Goal: Information Seeking & Learning: Stay updated

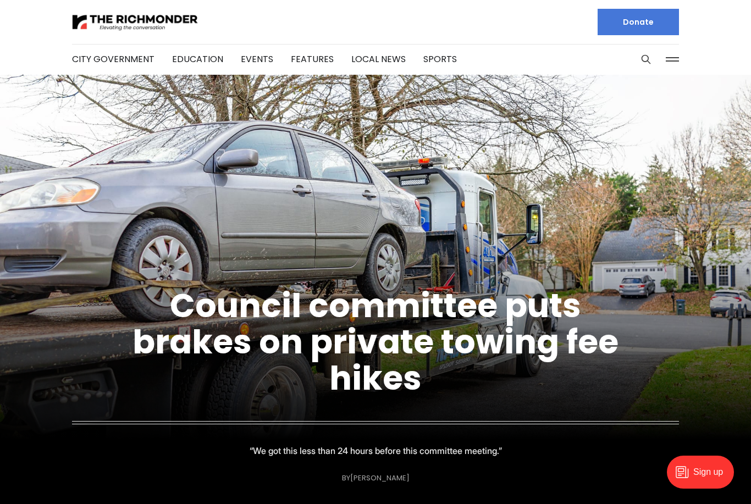
click at [303, 60] on link "Features" at bounding box center [312, 59] width 43 height 13
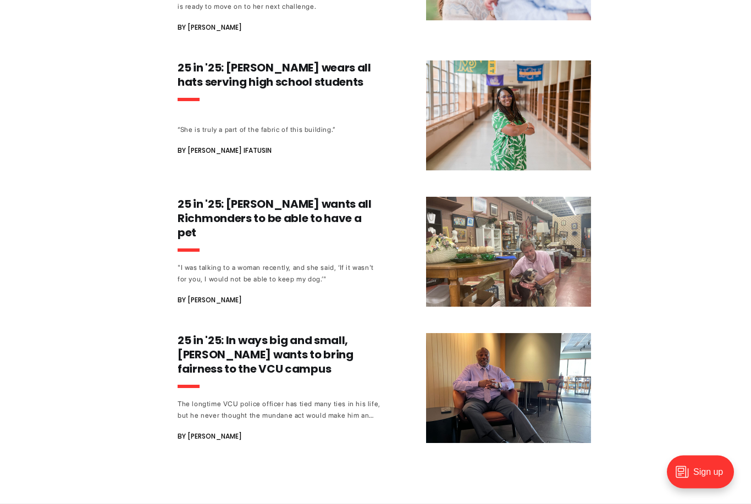
scroll to position [1005, 0]
click at [222, 209] on header "25 in '25: [PERSON_NAME] wants all Richmonders to be able to have a pet" at bounding box center [280, 229] width 205 height 64
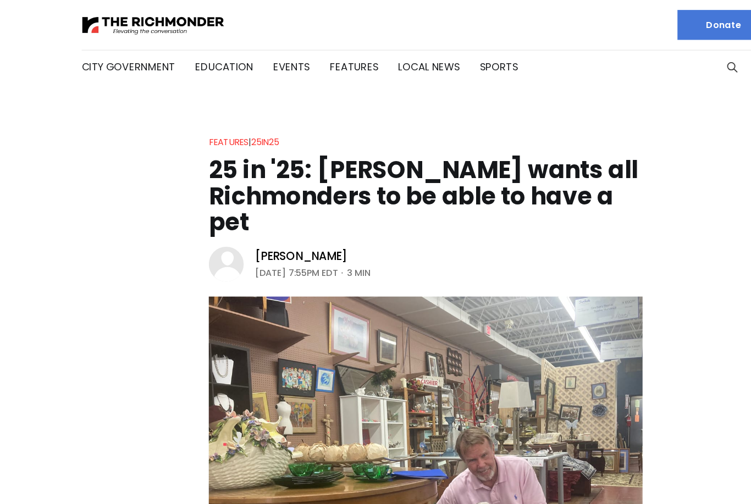
click at [118, 58] on link "City Government" at bounding box center [113, 59] width 82 height 13
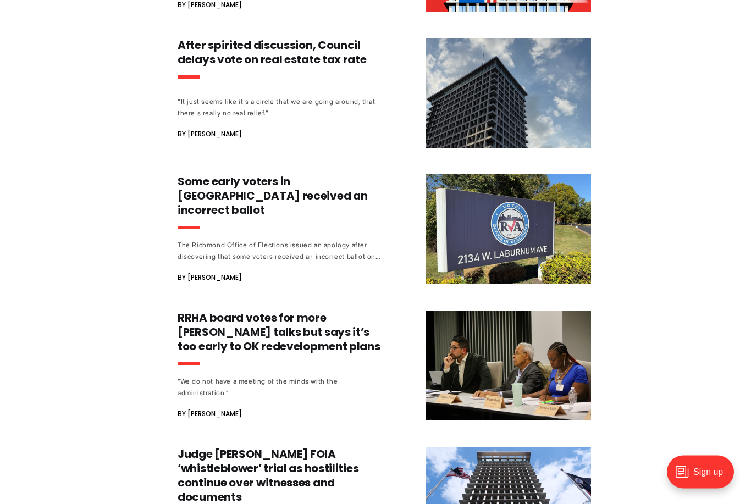
scroll to position [730, 0]
click at [209, 190] on h3 "Some early voters in Richmond received an incorrect ballot" at bounding box center [280, 195] width 205 height 43
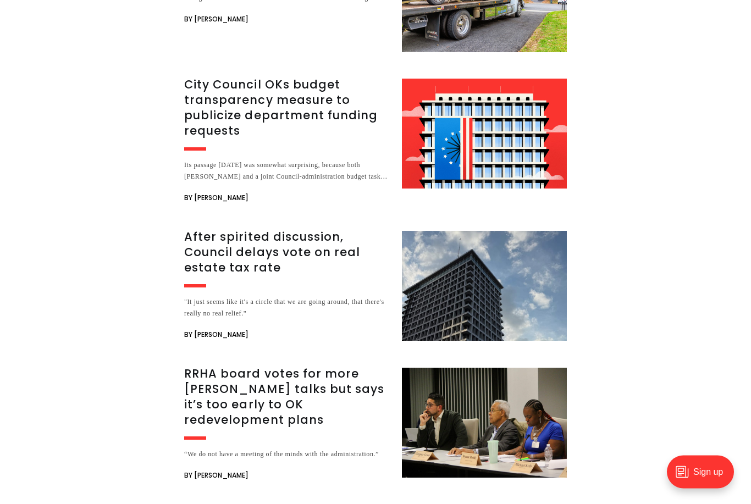
scroll to position [1910, 0]
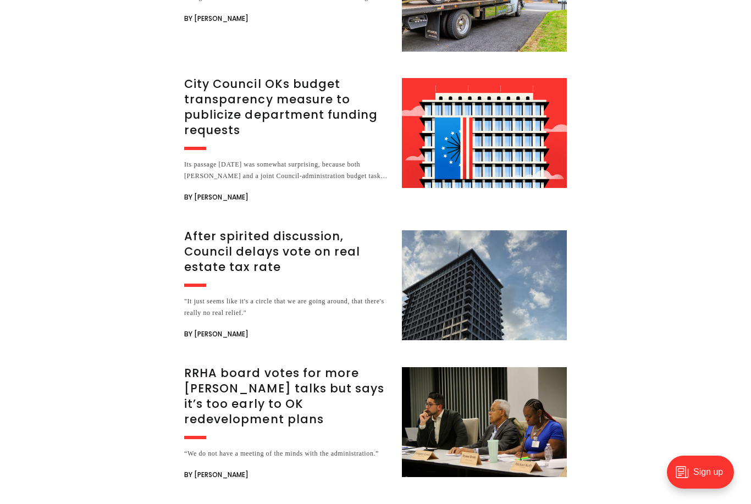
click at [198, 240] on h3 "After spirited discussion, Council delays vote on real estate tax rate" at bounding box center [286, 252] width 205 height 46
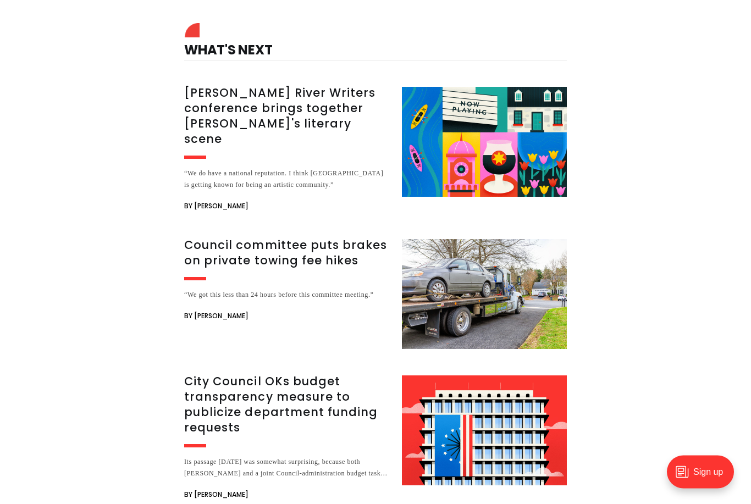
scroll to position [1798, 0]
click at [231, 147] on h3 "[PERSON_NAME] River Writers conference brings together [PERSON_NAME]'s literary…" at bounding box center [286, 116] width 205 height 62
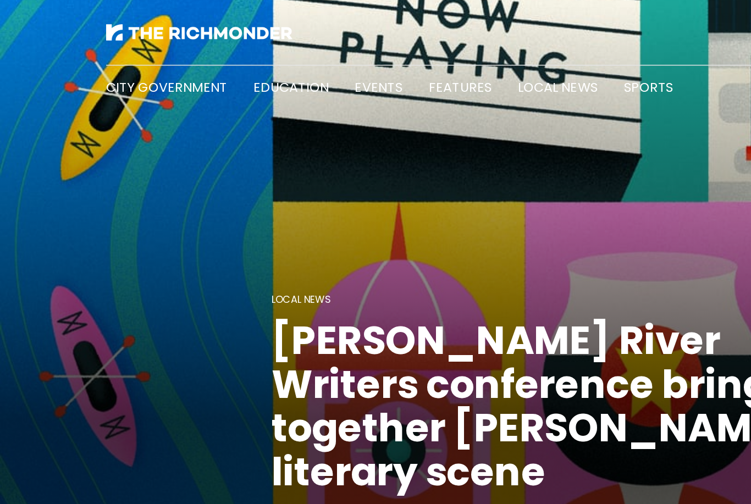
click at [351, 60] on link "Local News" at bounding box center [378, 59] width 54 height 13
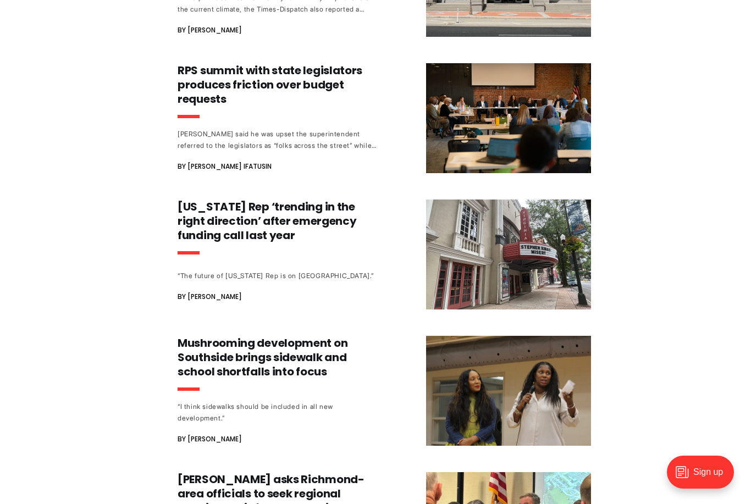
scroll to position [2048, 0]
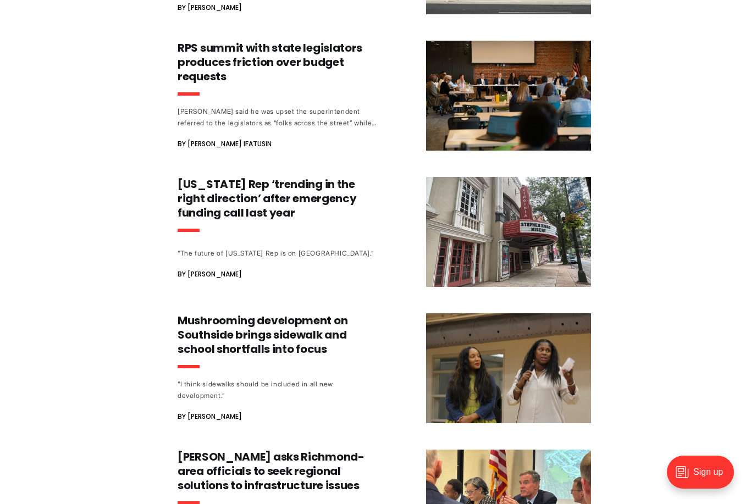
click at [206, 177] on h3 "Virginia Rep ‘trending in the right direction’ after emergency funding call las…" at bounding box center [280, 198] width 205 height 43
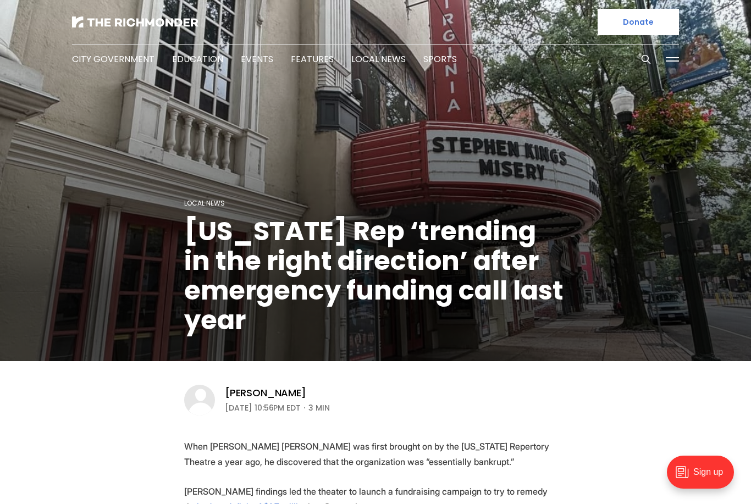
click at [250, 59] on link "Events" at bounding box center [257, 59] width 32 height 13
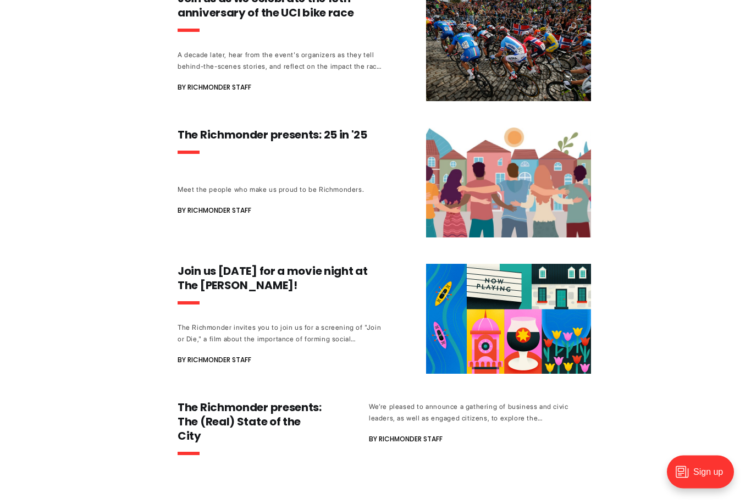
scroll to position [330, 0]
click at [203, 139] on h3 "The Richmonder presents: 25 in '25" at bounding box center [280, 135] width 205 height 14
